Goal: Transaction & Acquisition: Download file/media

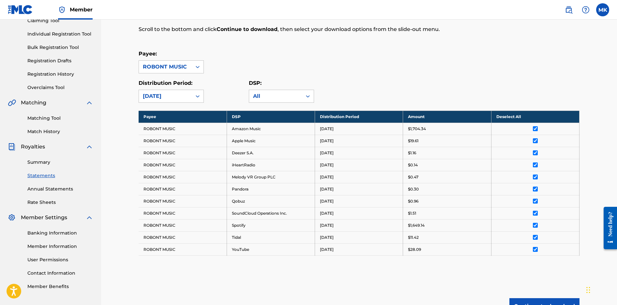
scroll to position [76, 0]
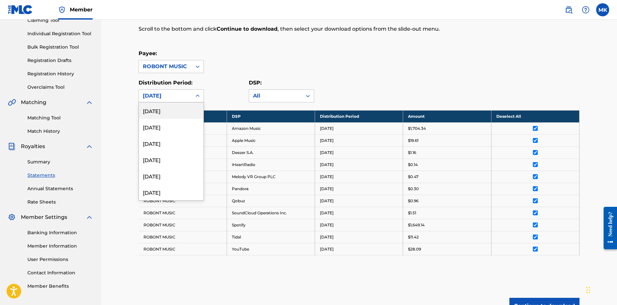
click at [200, 96] on icon at bounding box center [197, 96] width 7 height 7
click at [173, 151] on div "December 2024" at bounding box center [171, 149] width 65 height 16
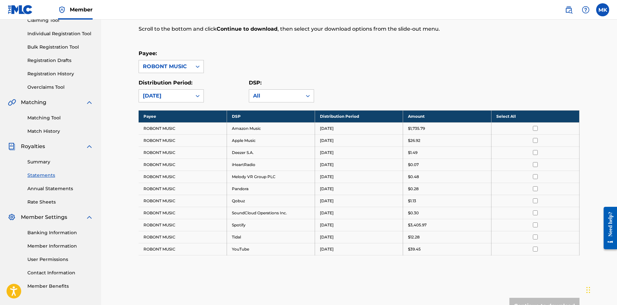
click at [530, 113] on th "Select All" at bounding box center [535, 116] width 88 height 12
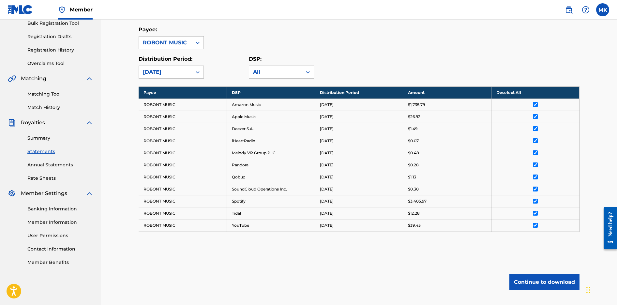
scroll to position [142, 0]
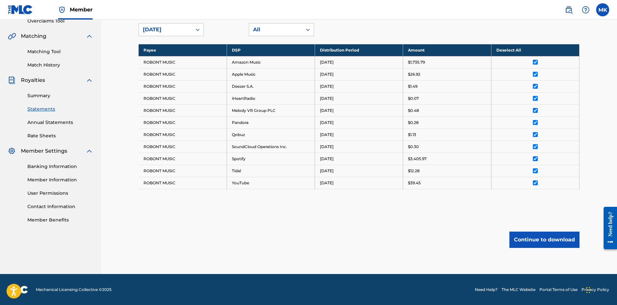
click at [542, 243] on button "Continue to download" at bounding box center [544, 239] width 70 height 16
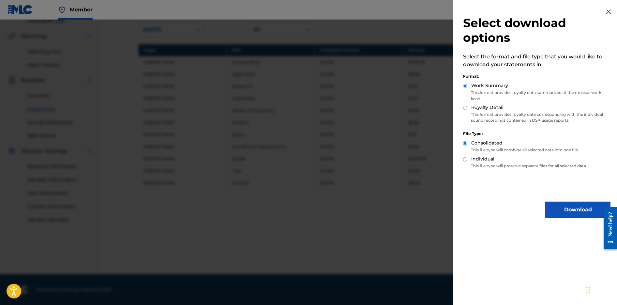
click at [550, 204] on button "Download" at bounding box center [577, 209] width 65 height 16
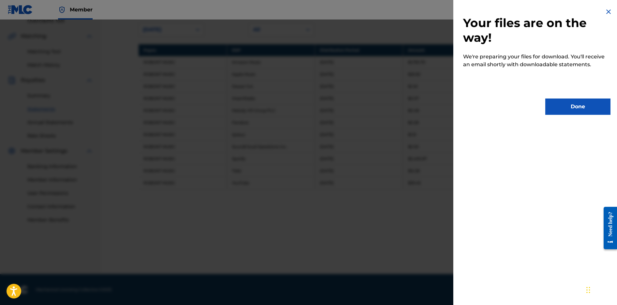
click at [553, 112] on button "Done" at bounding box center [577, 106] width 65 height 16
